Goal: Contribute content

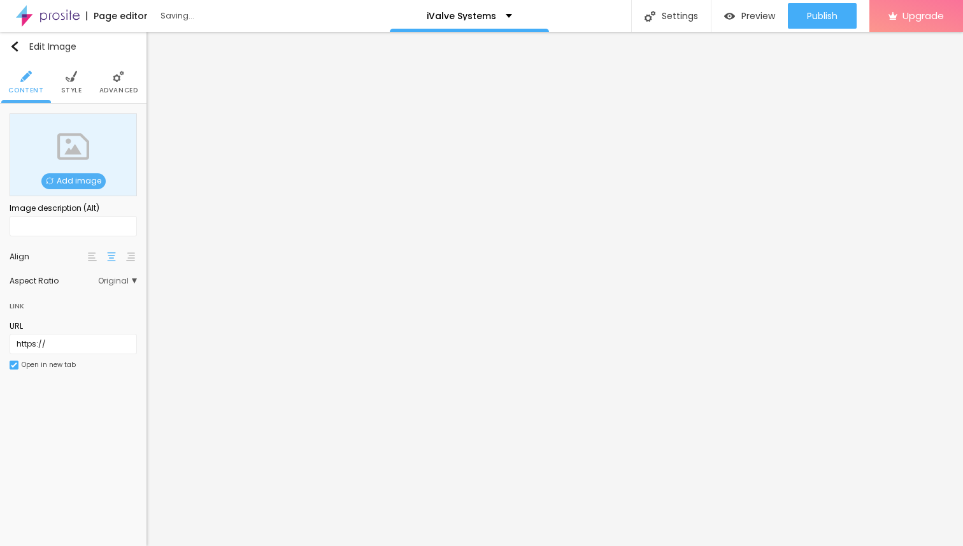
click at [83, 180] on span "Add image" at bounding box center [73, 181] width 64 height 16
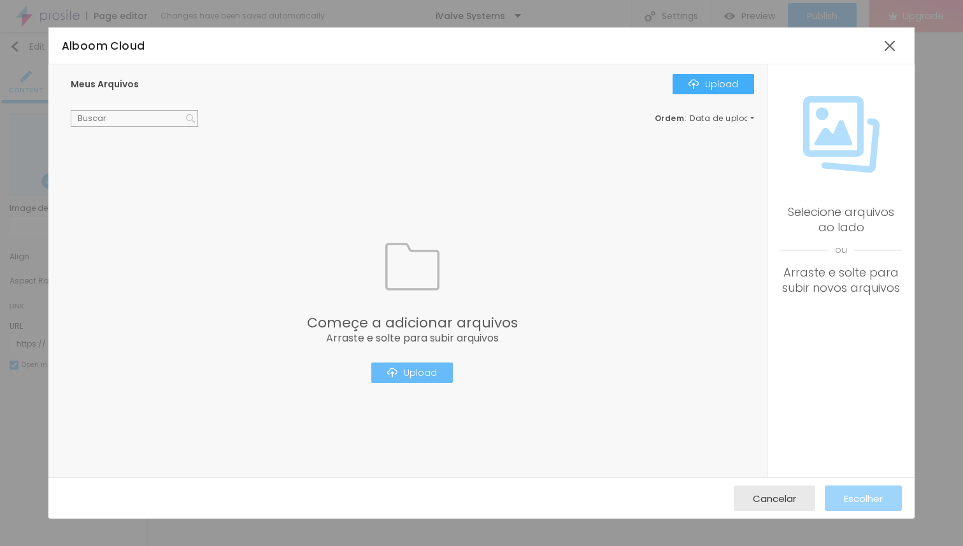
click at [430, 368] on div "Upload" at bounding box center [412, 373] width 50 height 10
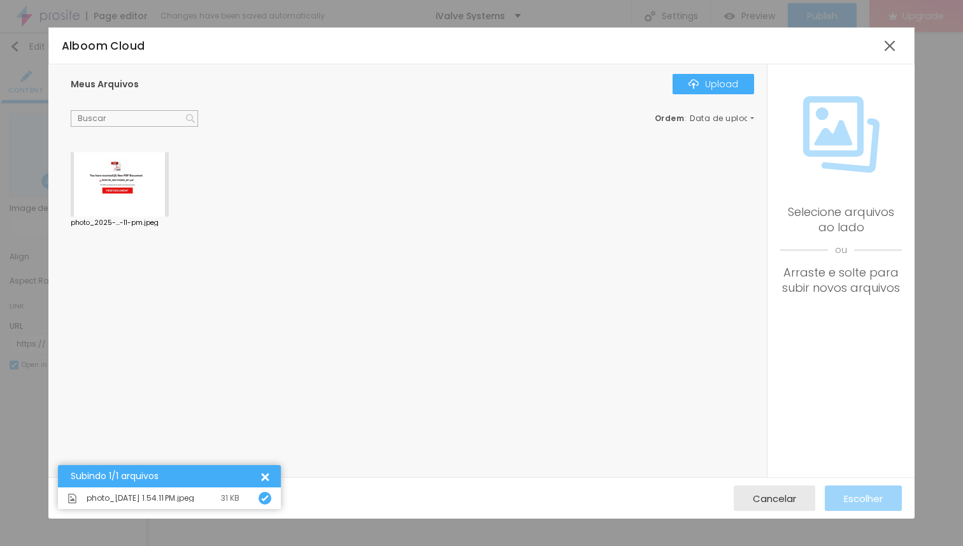
click at [120, 173] on div at bounding box center [120, 184] width 98 height 65
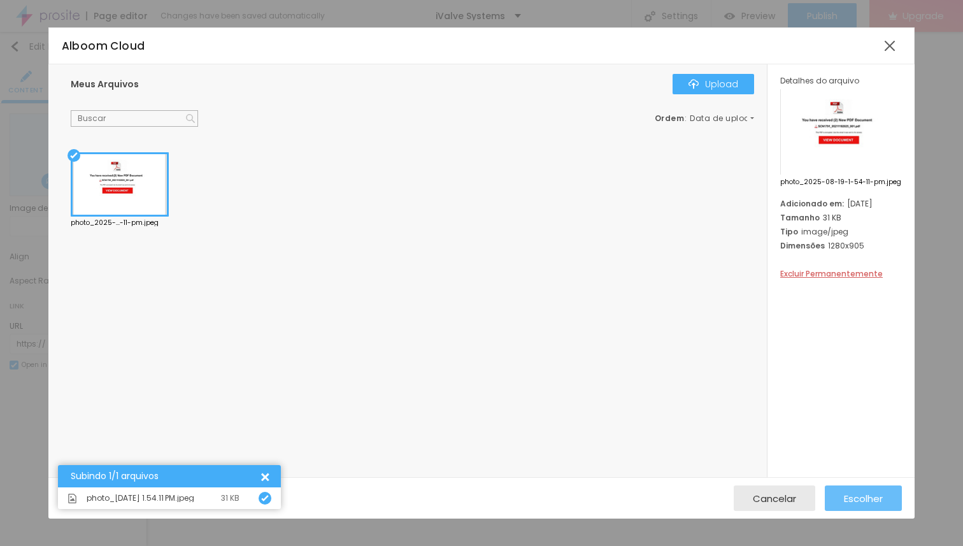
click at [857, 496] on span "Escolher" at bounding box center [863, 498] width 39 height 11
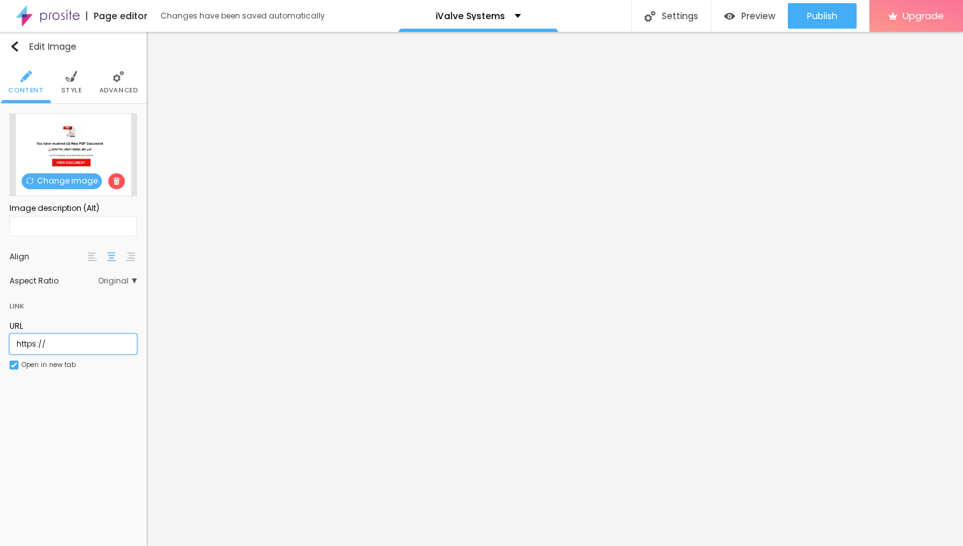
click at [49, 343] on input "https://" at bounding box center [73, 344] width 127 height 20
paste input "[DOMAIN_NAME][URL]"
drag, startPoint x: 80, startPoint y: 343, endPoint x: 0, endPoint y: 342, distance: 80.3
click at [0, 342] on div "Change image Image description (Alt) Align Aspect Ratio Original Cinema 16:9 De…" at bounding box center [73, 249] width 147 height 291
click at [79, 343] on input "[URL][DOMAIN_NAME]" at bounding box center [73, 344] width 127 height 20
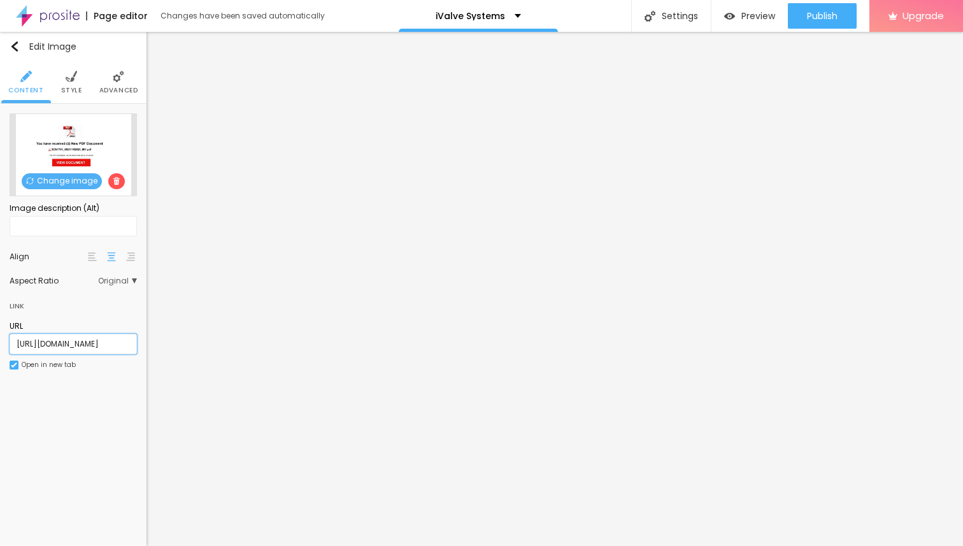
scroll to position [0, 204]
click at [131, 342] on input "[URL][DOMAIN_NAME]" at bounding box center [73, 344] width 127 height 20
type input "[URL][DOMAIN_NAME]"
click at [68, 76] on img at bounding box center [71, 76] width 11 height 11
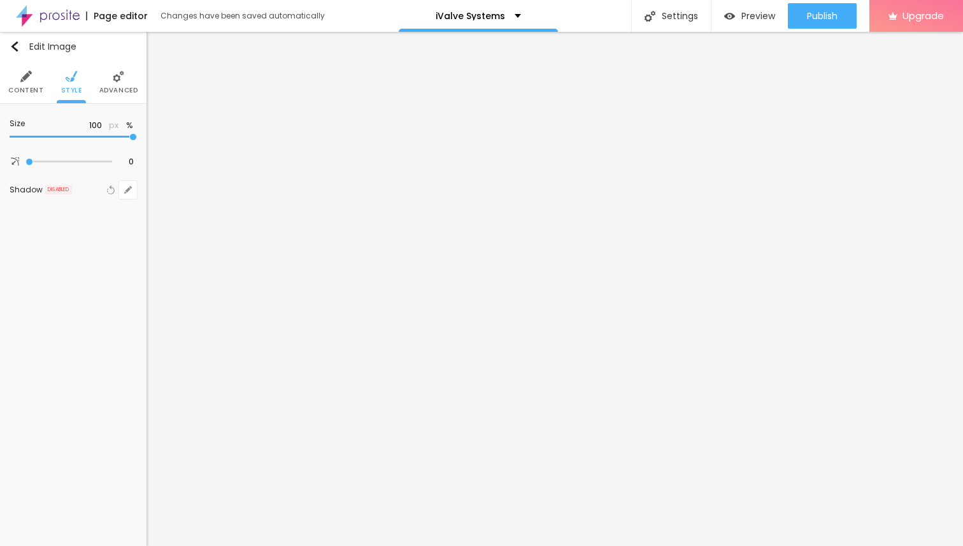
type input "65"
click at [85, 136] on input "range" at bounding box center [73, 137] width 127 height 6
type input "75"
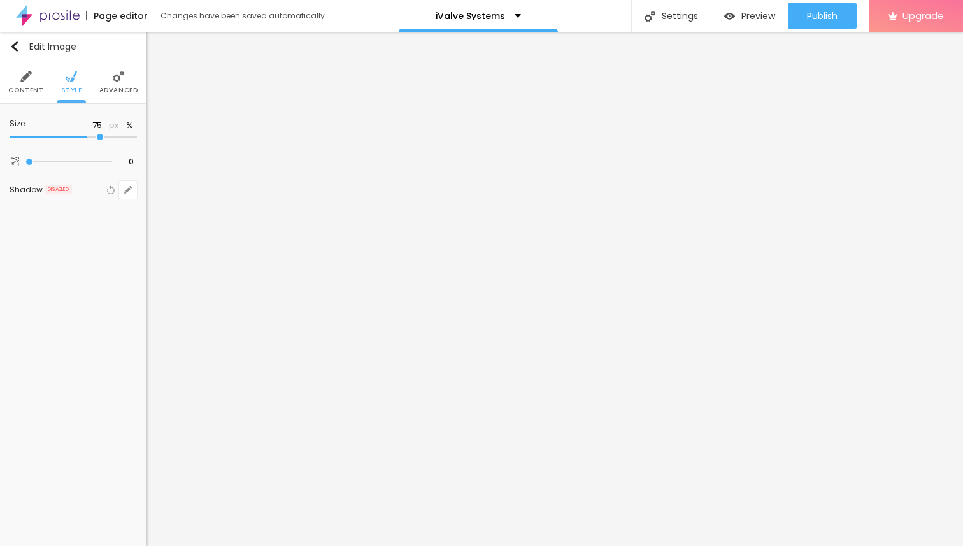
click at [97, 136] on input "range" at bounding box center [73, 137] width 127 height 6
click at [26, 83] on li "Content" at bounding box center [25, 82] width 35 height 42
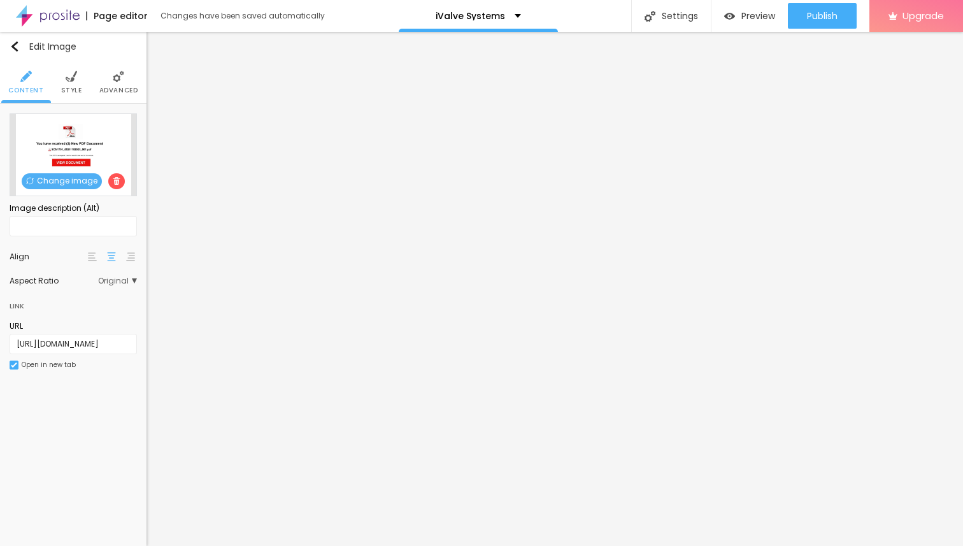
click at [73, 83] on li "Style" at bounding box center [71, 82] width 21 height 42
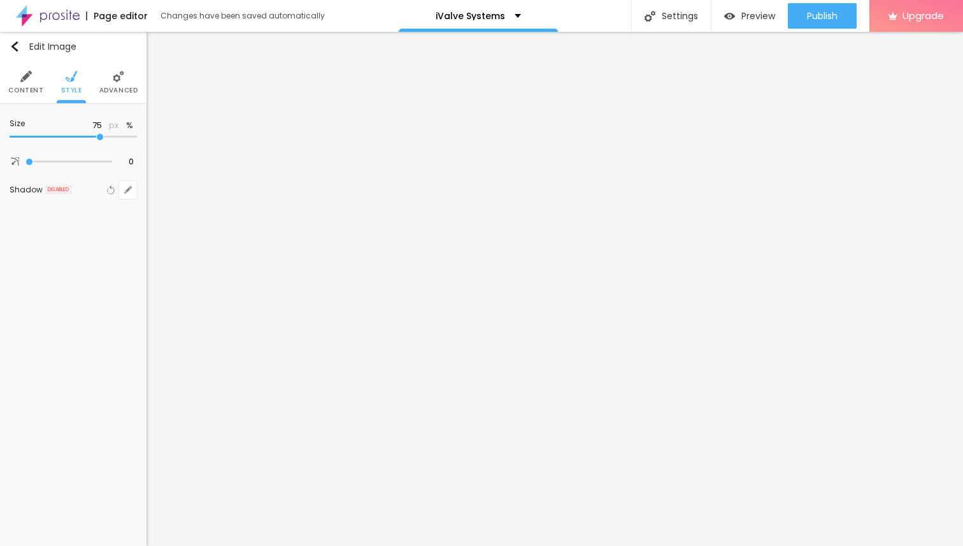
click at [25, 80] on img at bounding box center [25, 76] width 11 height 11
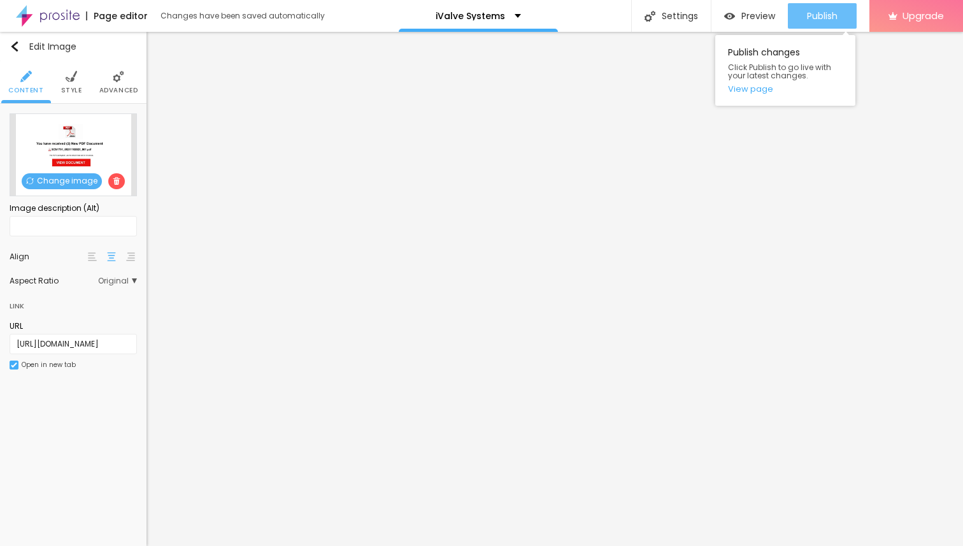
click at [821, 13] on span "Publish" at bounding box center [822, 16] width 31 height 10
